Goal: Obtain resource: Download file/media

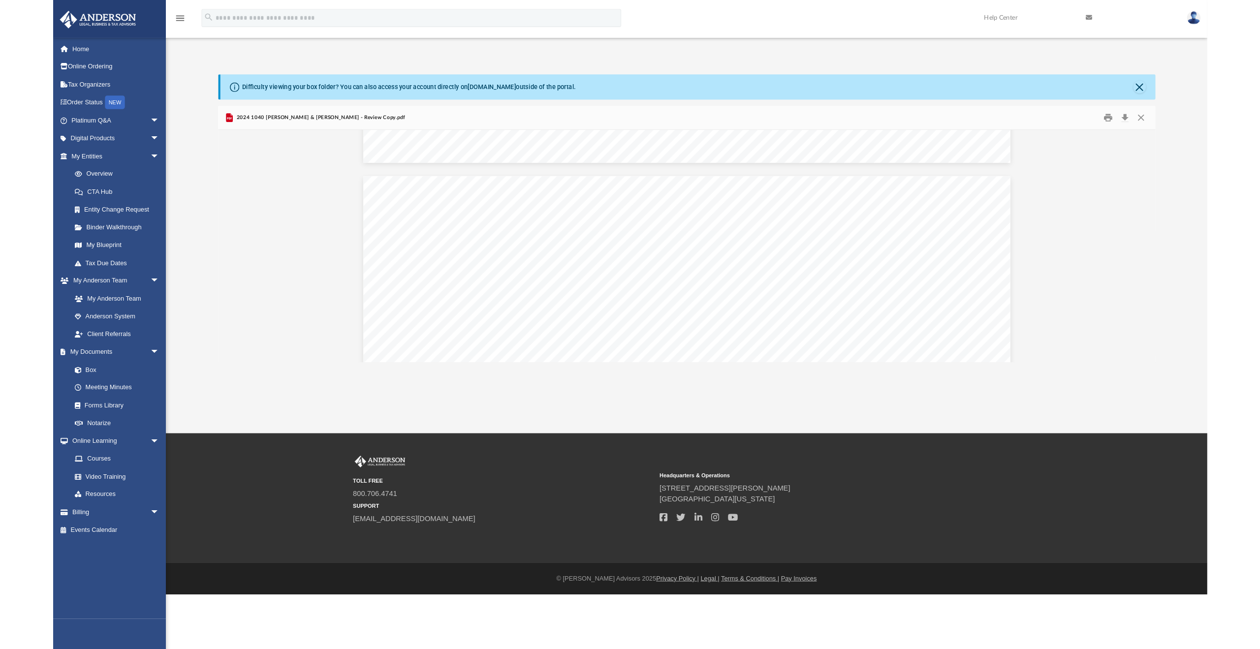
scroll to position [17607, 0]
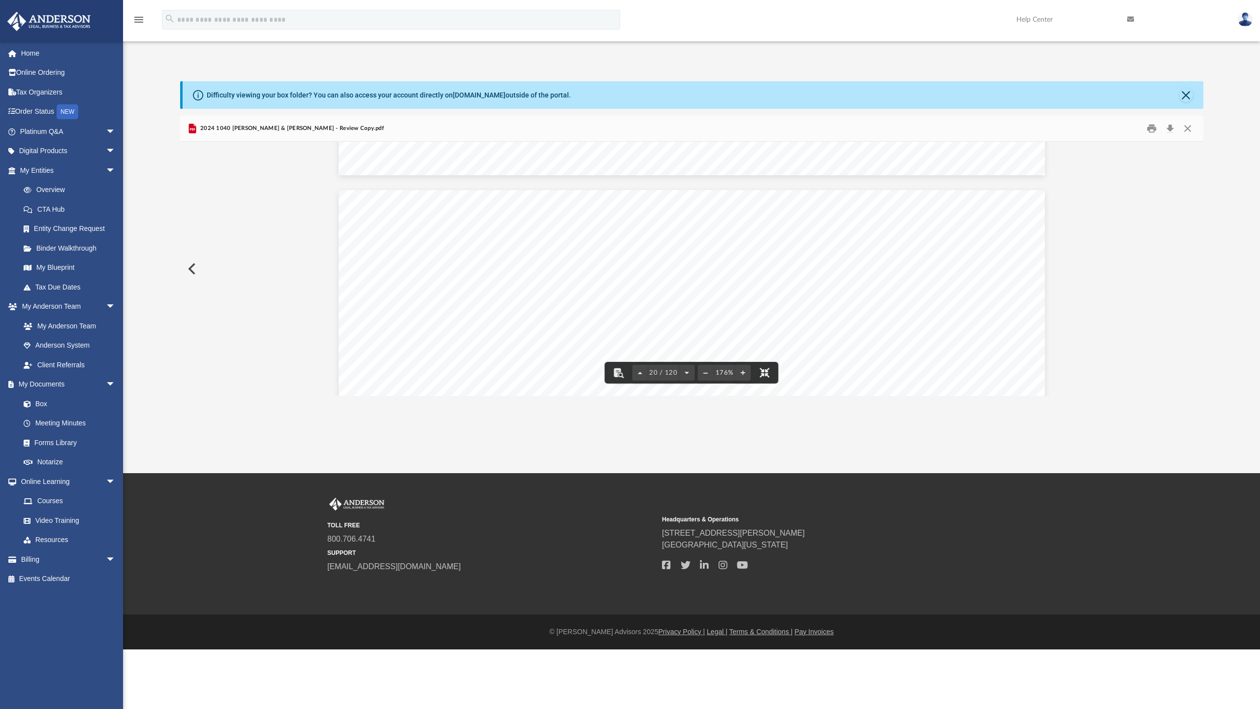
click at [754, 383] on button "File preview" at bounding box center [765, 373] width 22 height 22
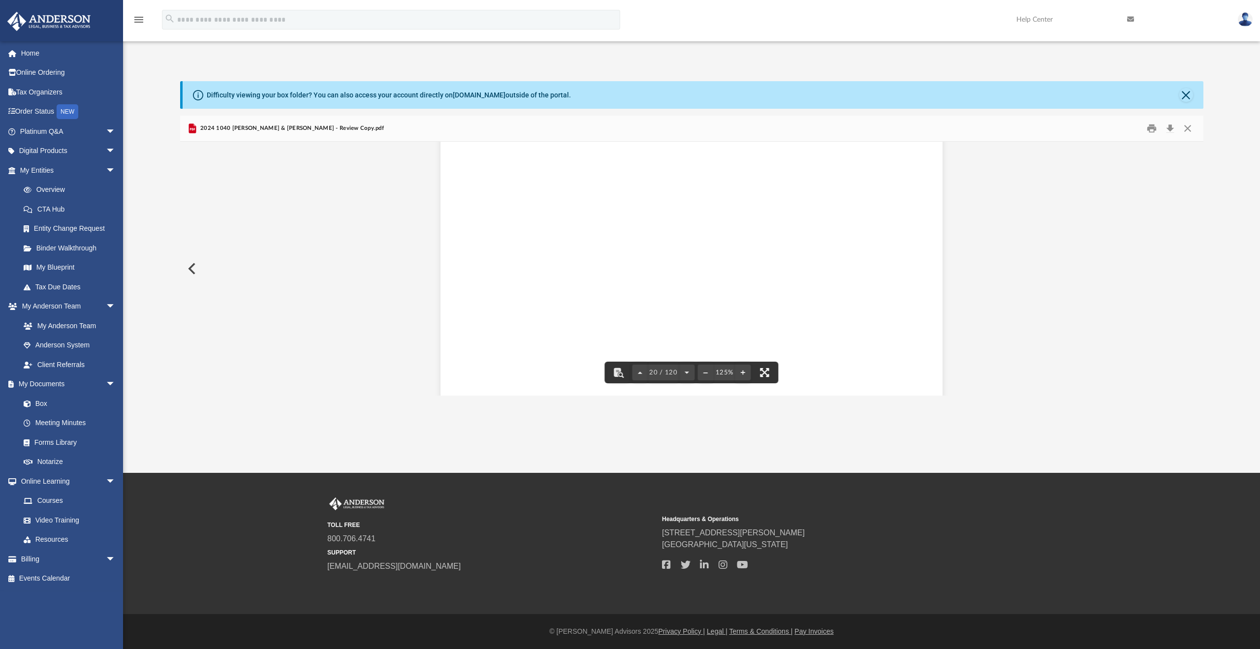
scroll to position [12626, 0]
click at [1190, 128] on button "Close" at bounding box center [1188, 128] width 18 height 15
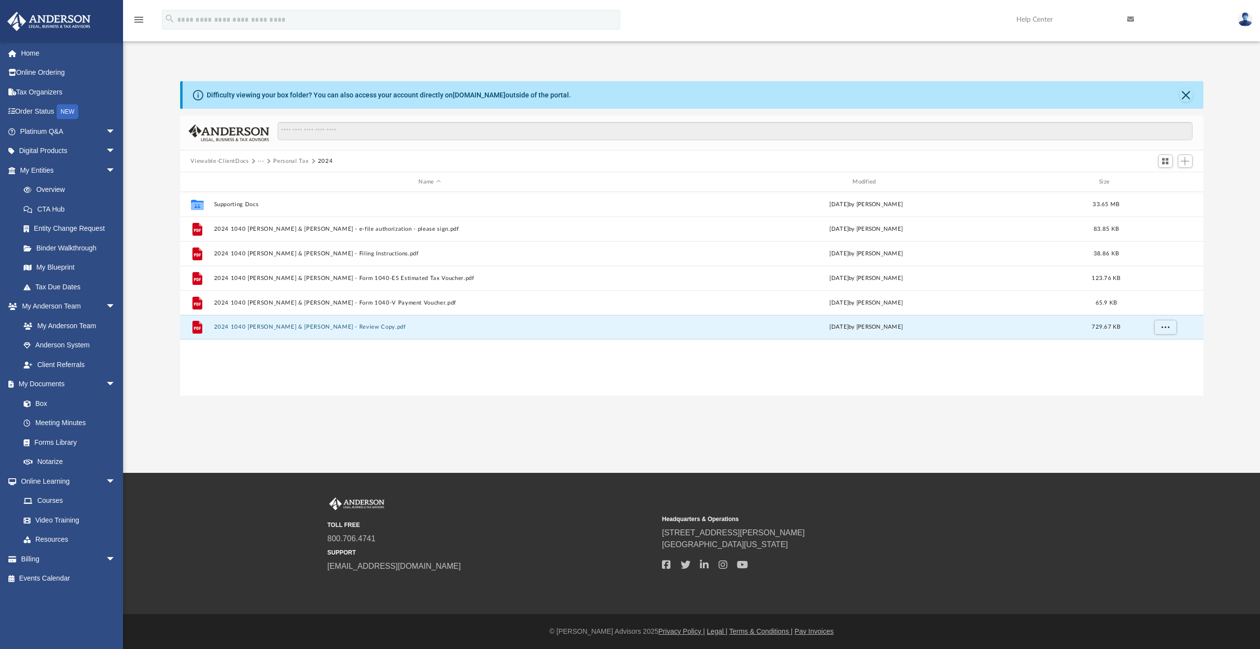
click at [301, 161] on button "Personal Tax" at bounding box center [290, 161] width 35 height 9
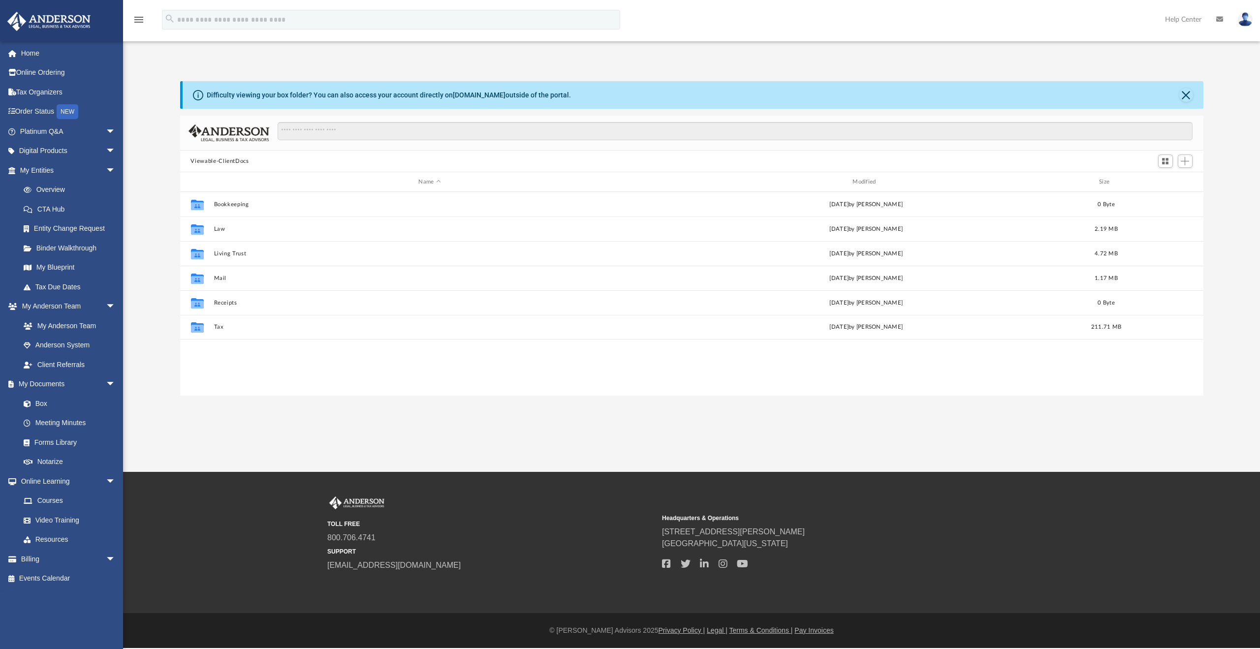
scroll to position [217, 1016]
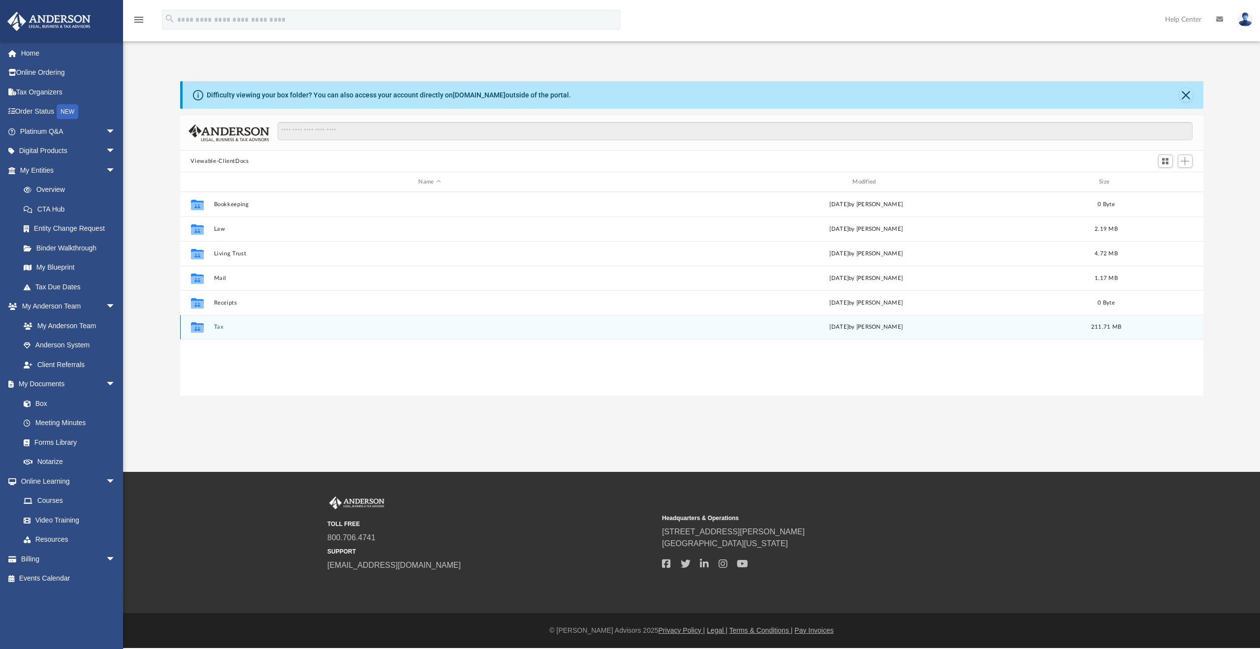
click at [230, 326] on button "Tax" at bounding box center [430, 327] width 432 height 6
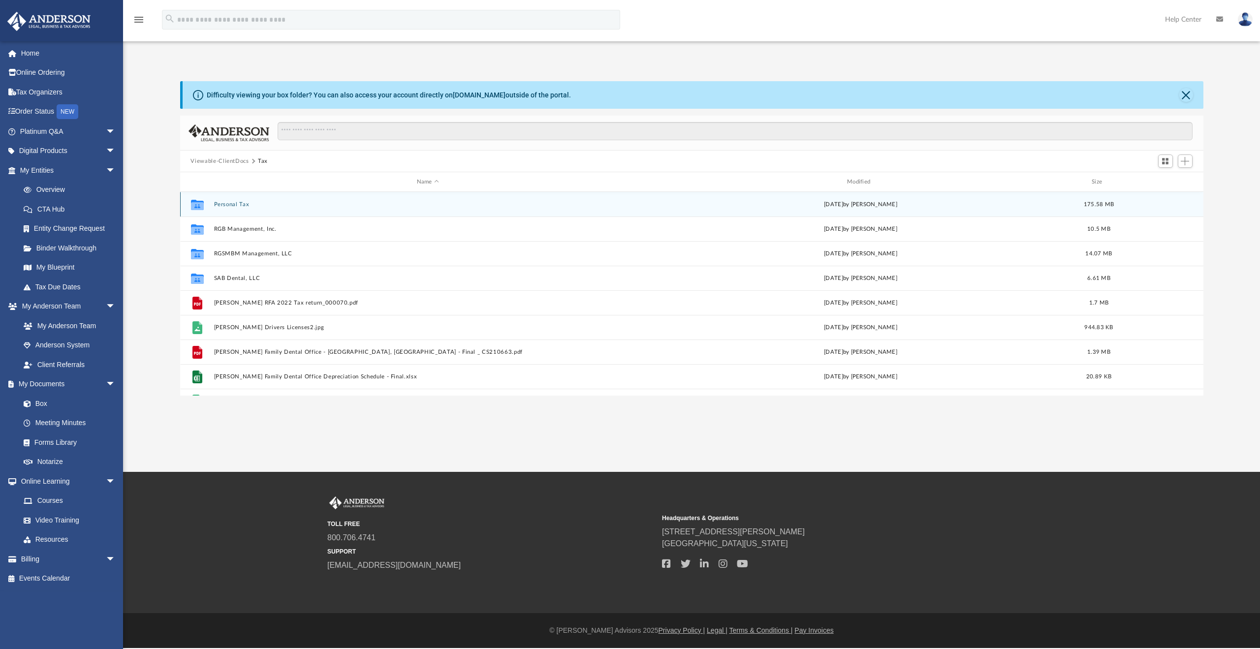
click at [229, 210] on div "Collaborated Folder Personal Tax Thu Sep 25 2025 by Alex Price 175.58 MB" at bounding box center [691, 204] width 1023 height 25
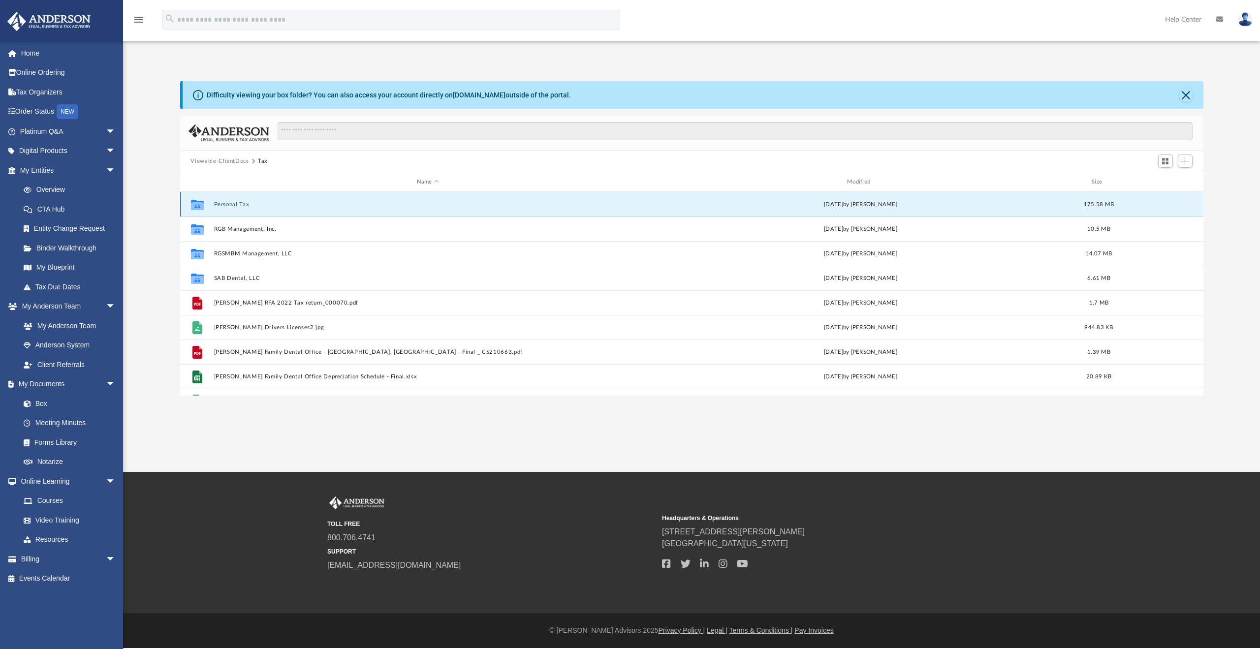
click at [229, 205] on button "Personal Tax" at bounding box center [428, 204] width 428 height 6
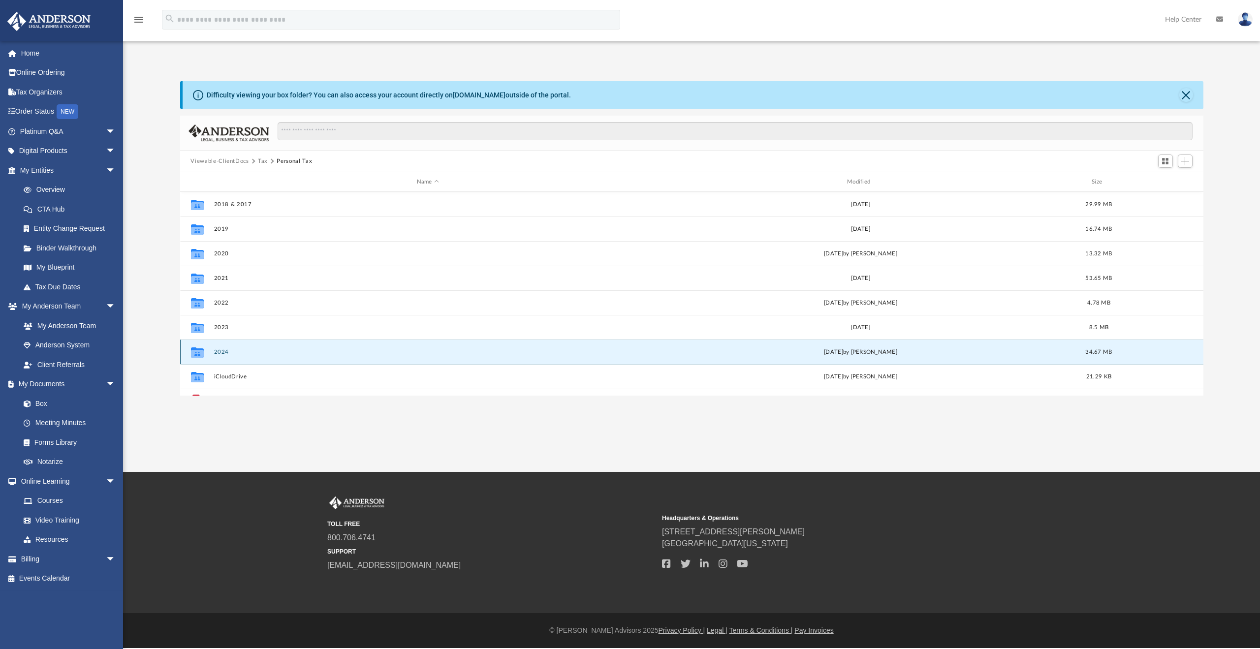
click at [228, 350] on button "2024" at bounding box center [428, 352] width 428 height 6
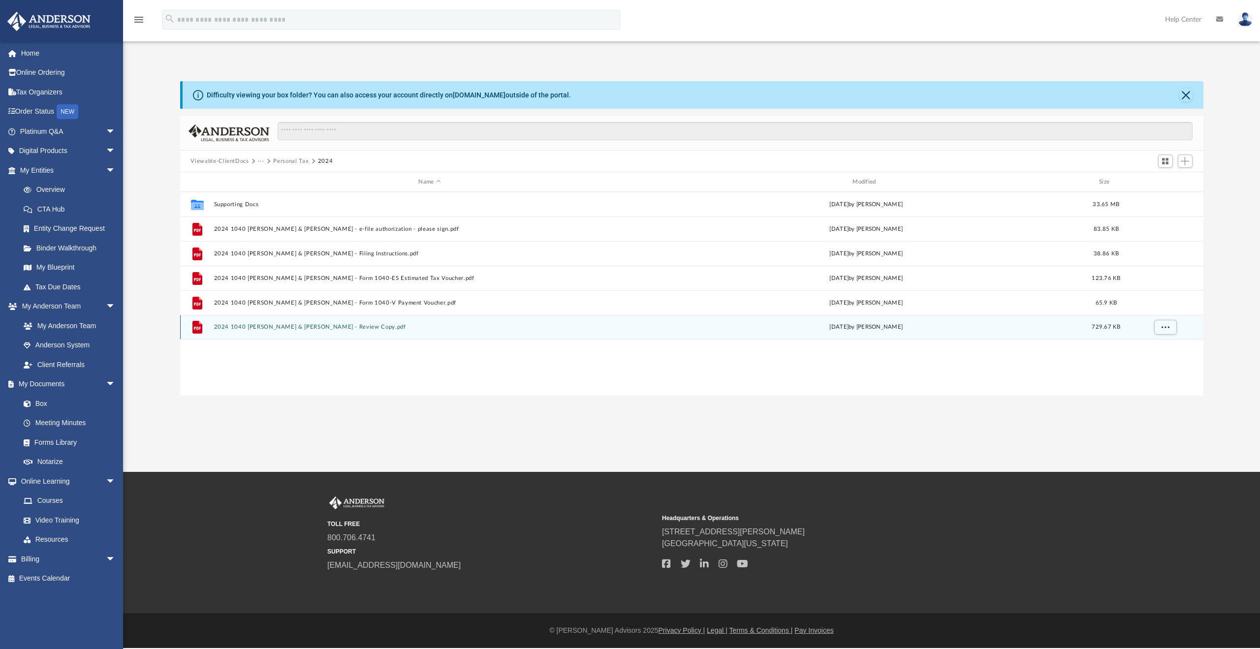
click at [323, 324] on button "2024 1040 [PERSON_NAME] & [PERSON_NAME] - Review Copy.pdf" at bounding box center [430, 327] width 432 height 6
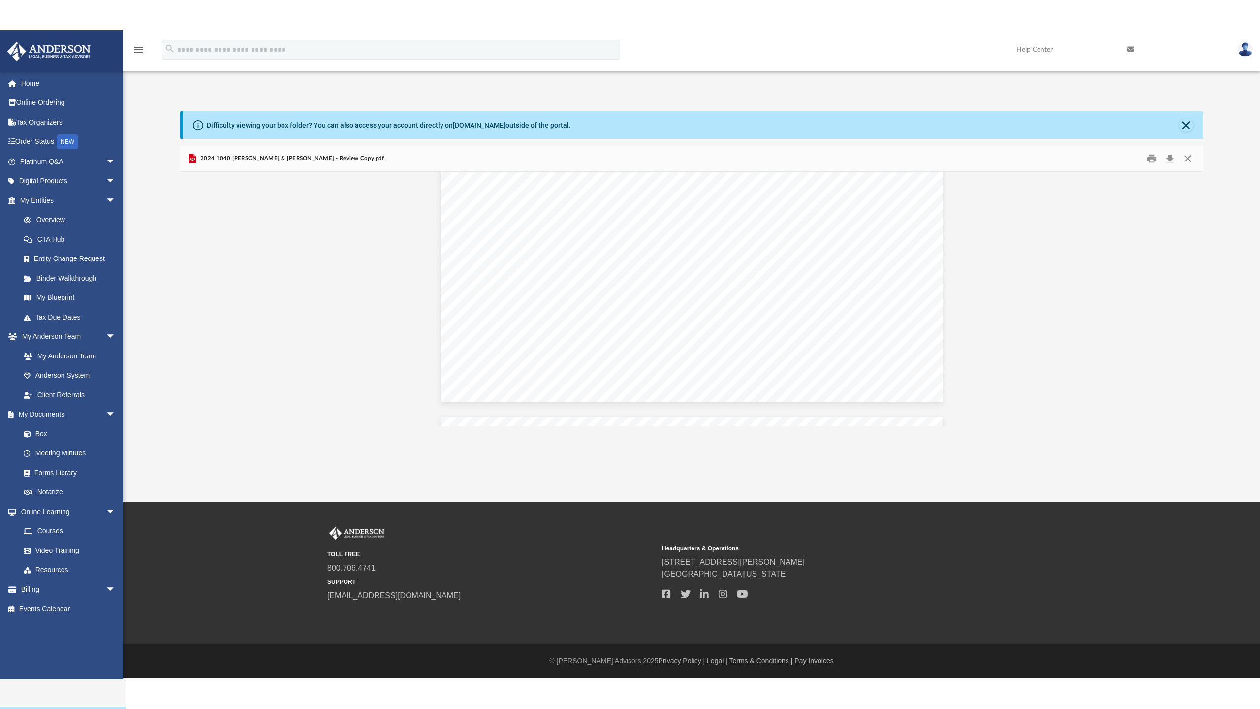
scroll to position [11903, 0]
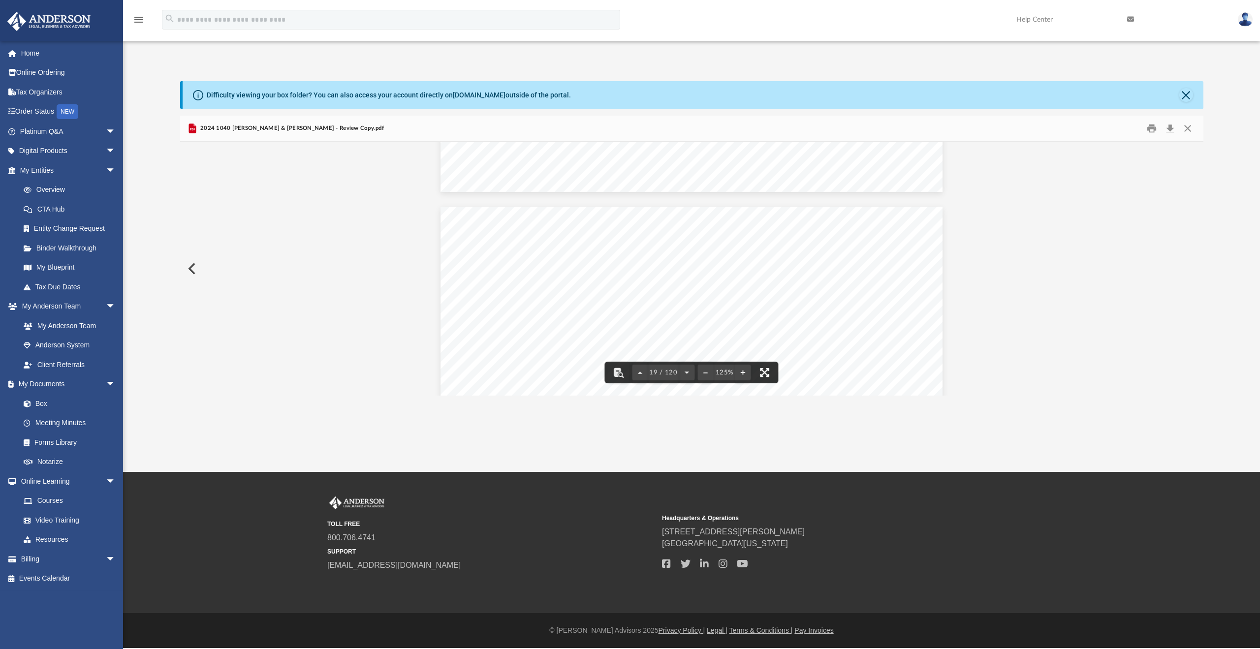
drag, startPoint x: 761, startPoint y: 369, endPoint x: 708, endPoint y: 365, distance: 53.3
click at [761, 369] on button "File preview" at bounding box center [765, 373] width 22 height 22
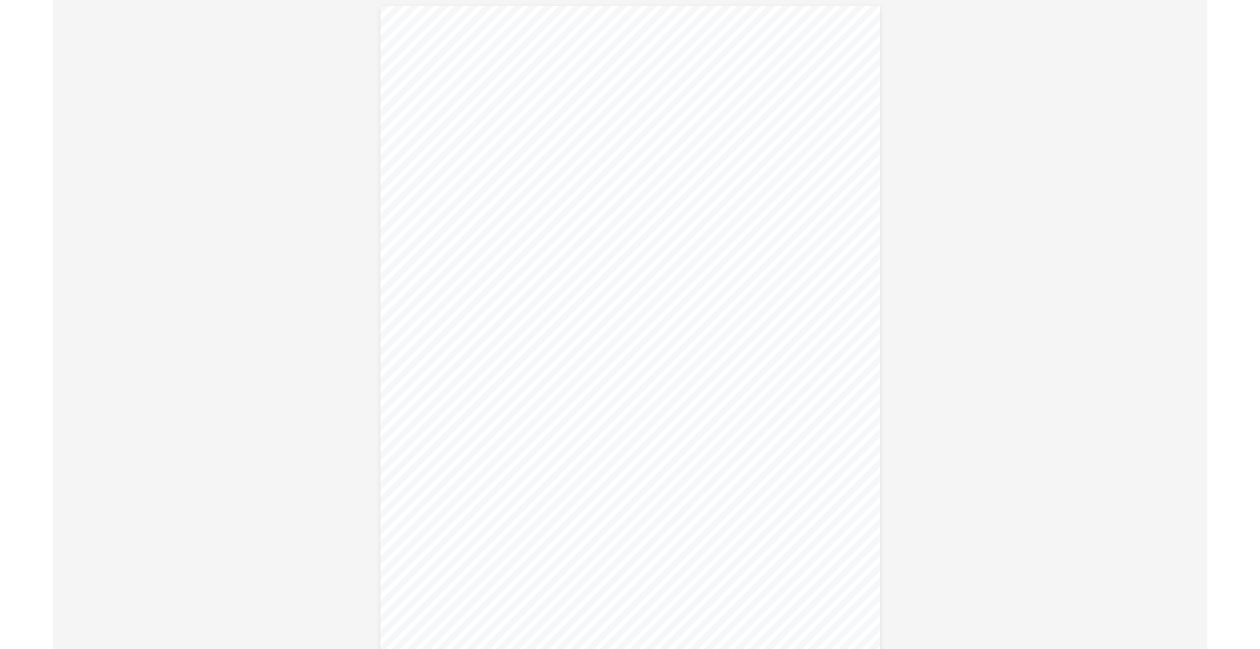
scroll to position [13521, 0]
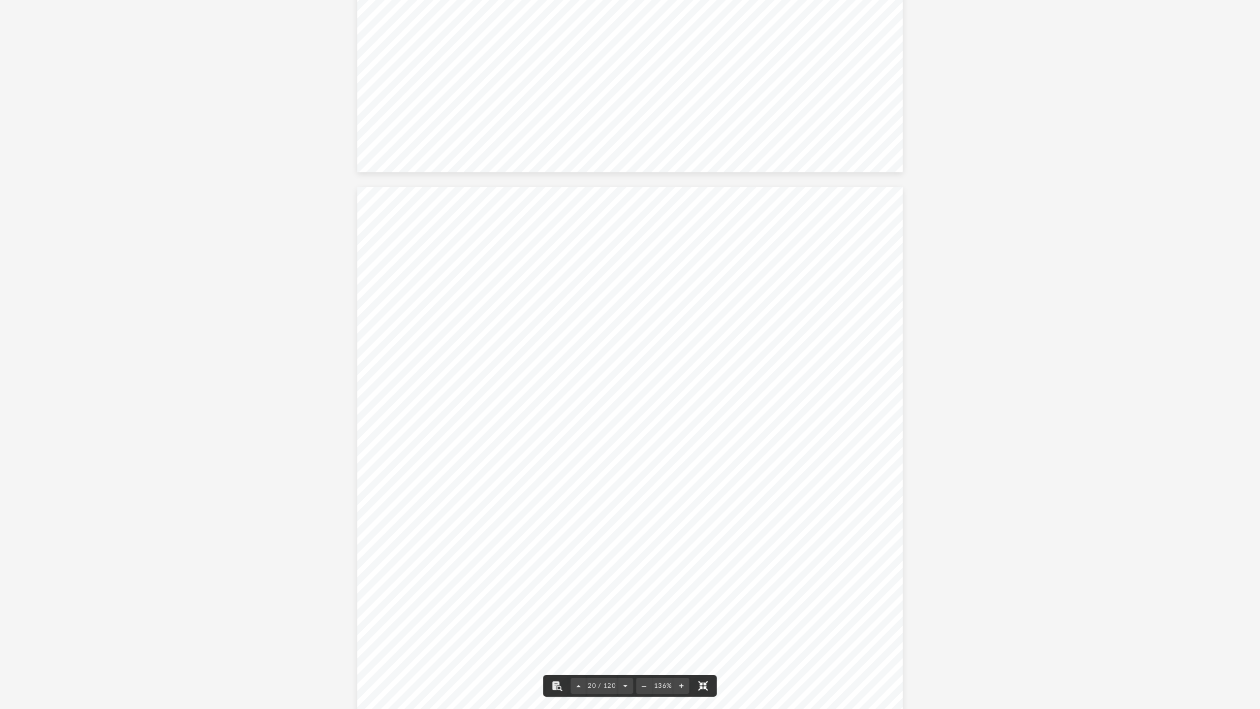
click at [704, 649] on button "File preview" at bounding box center [704, 686] width 22 height 22
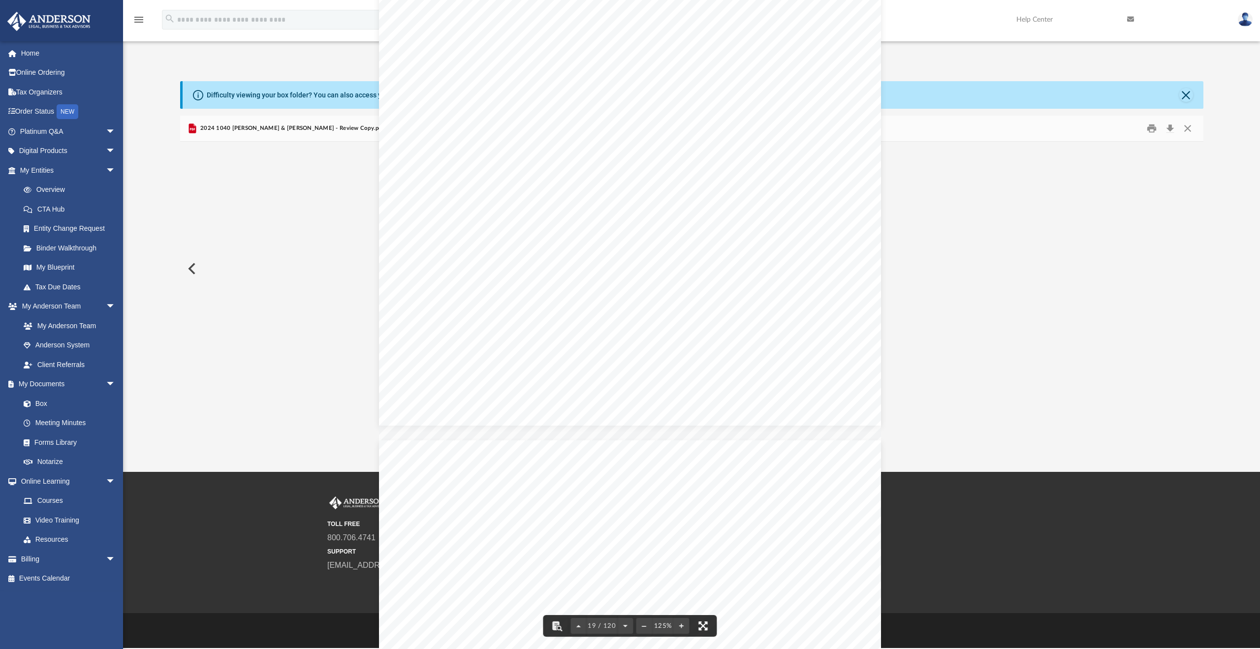
scroll to position [11961, 0]
